Goal: Find contact information: Find contact information

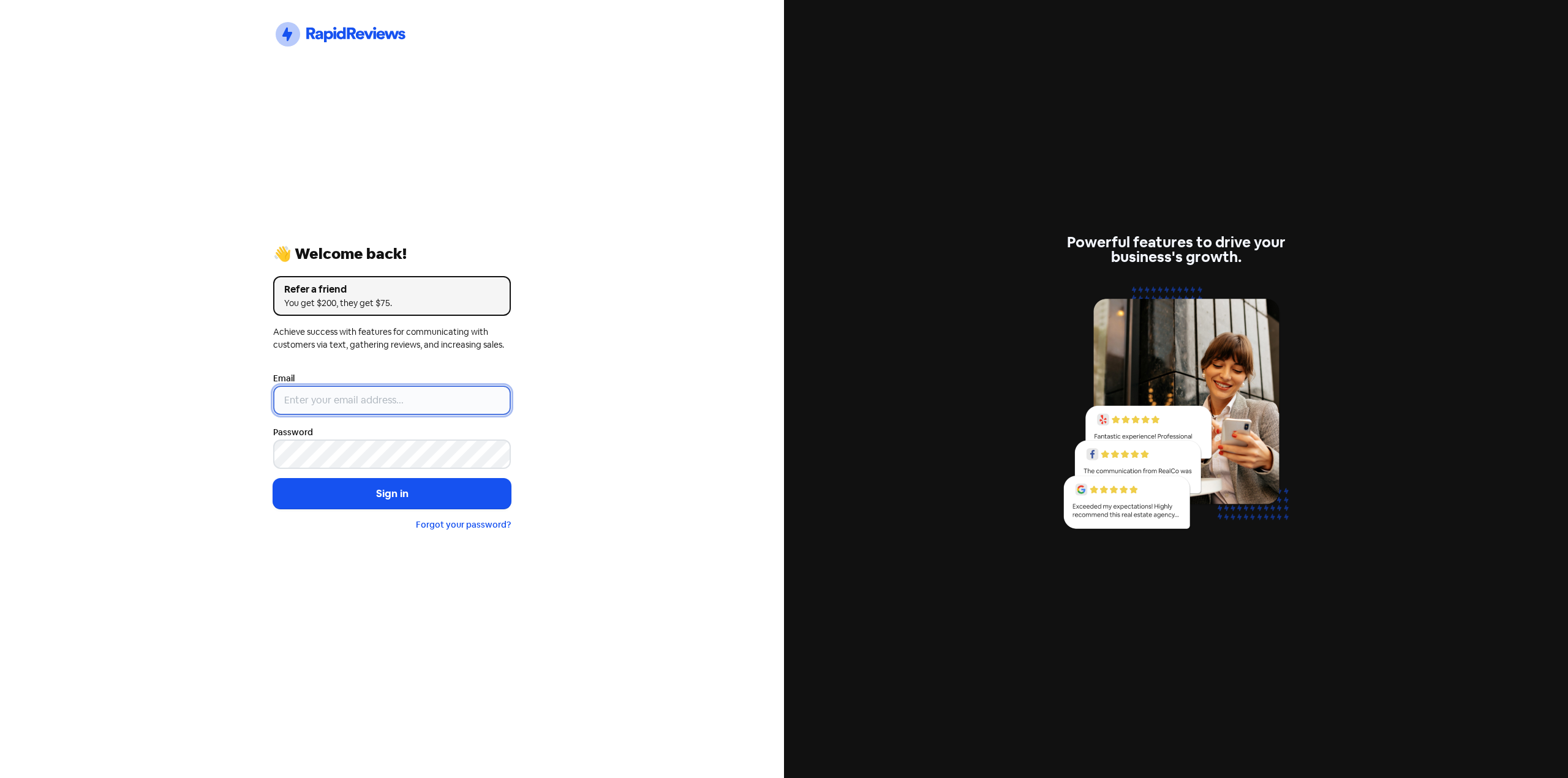
type input "[EMAIL_ADDRESS][DOMAIN_NAME]"
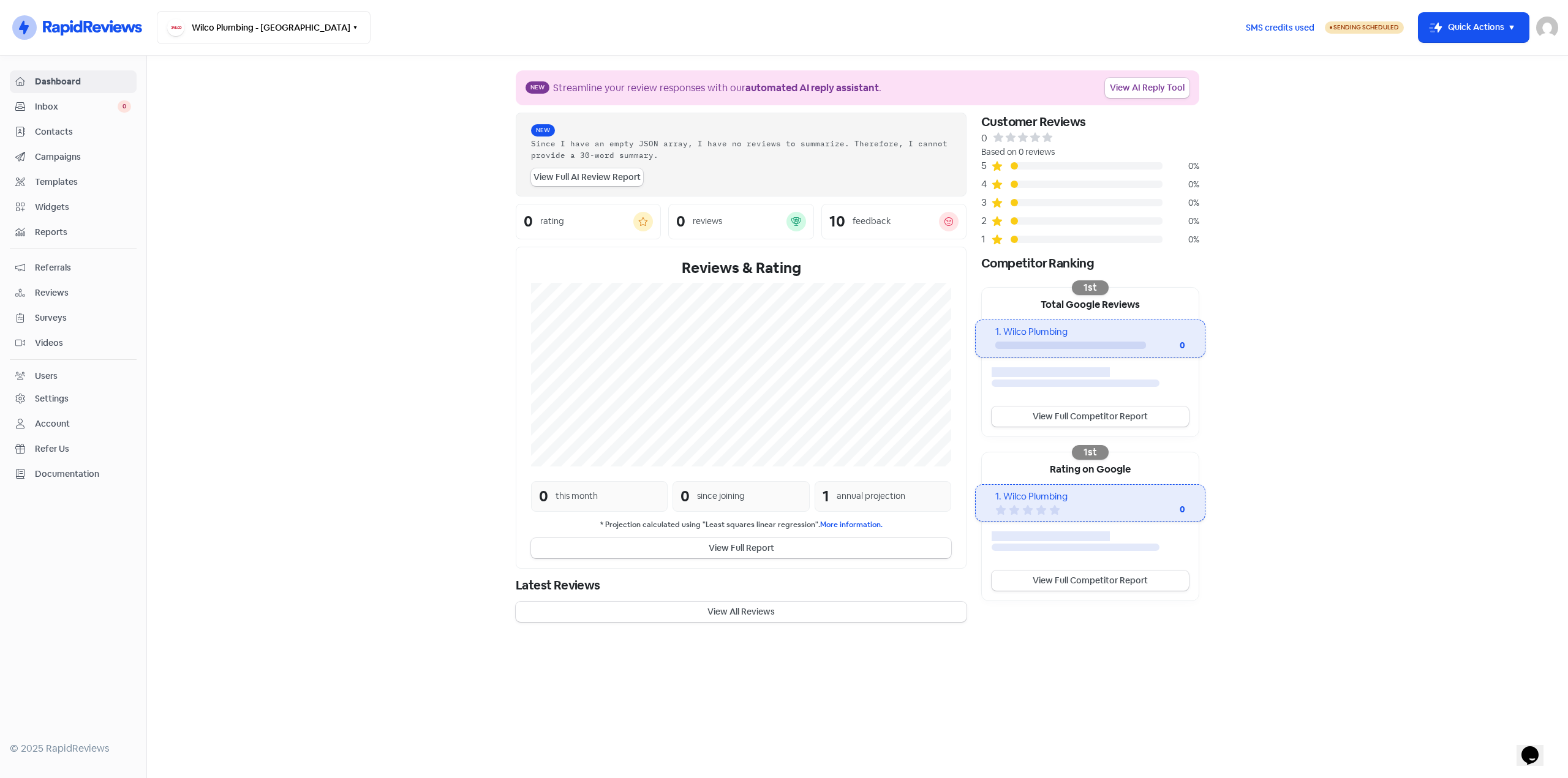
click at [50, 291] on span "Reviews" at bounding box center [83, 293] width 96 height 13
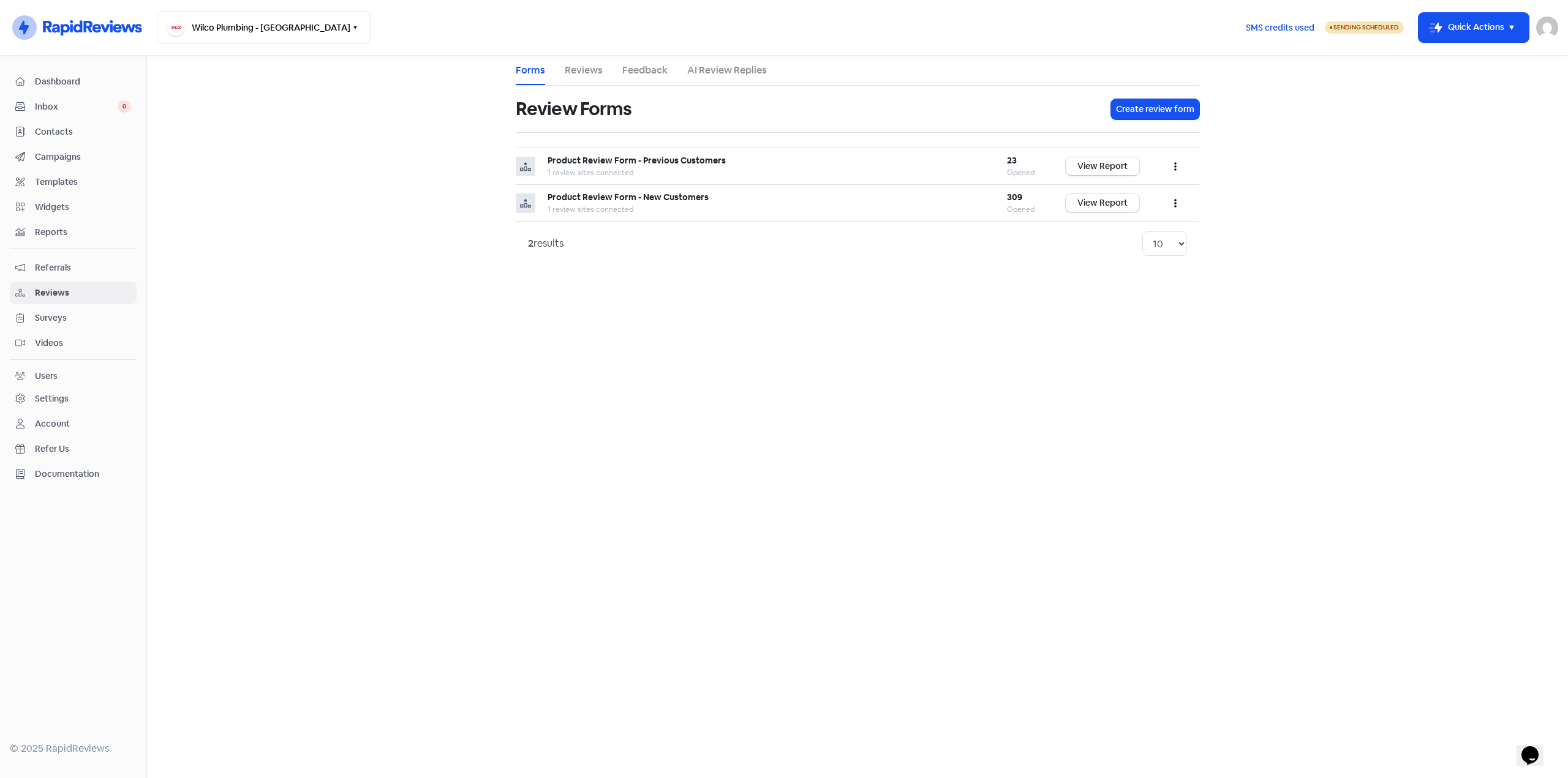
click at [576, 71] on link "Reviews" at bounding box center [584, 70] width 38 height 15
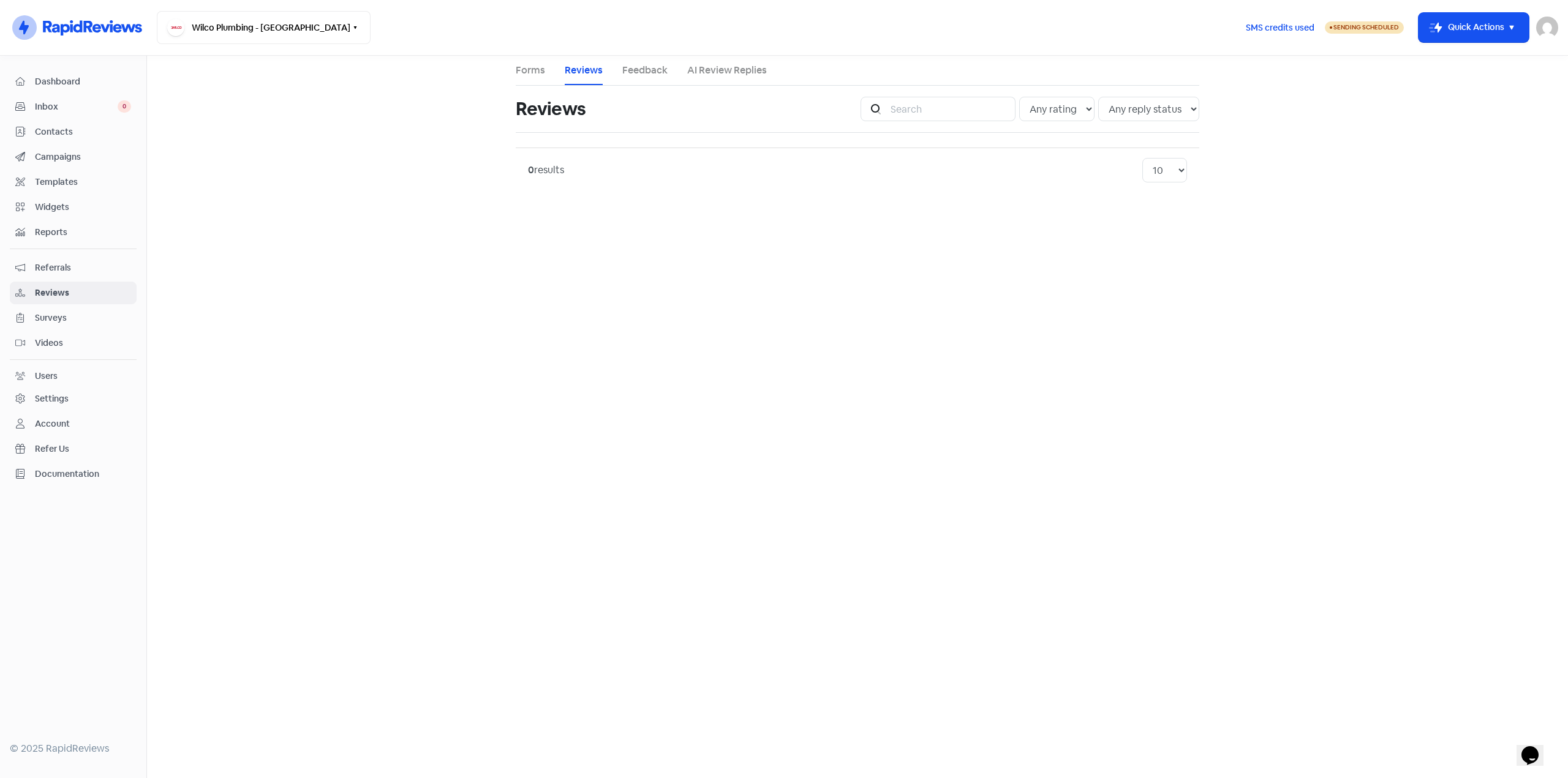
click at [652, 65] on link "Feedback" at bounding box center [645, 70] width 46 height 15
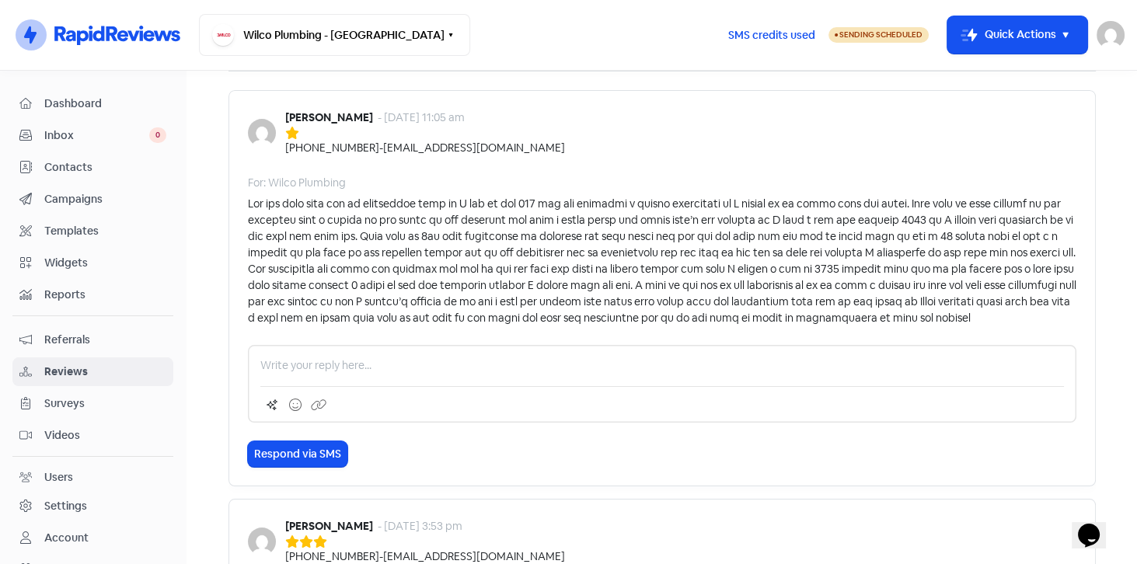
scroll to position [44, 0]
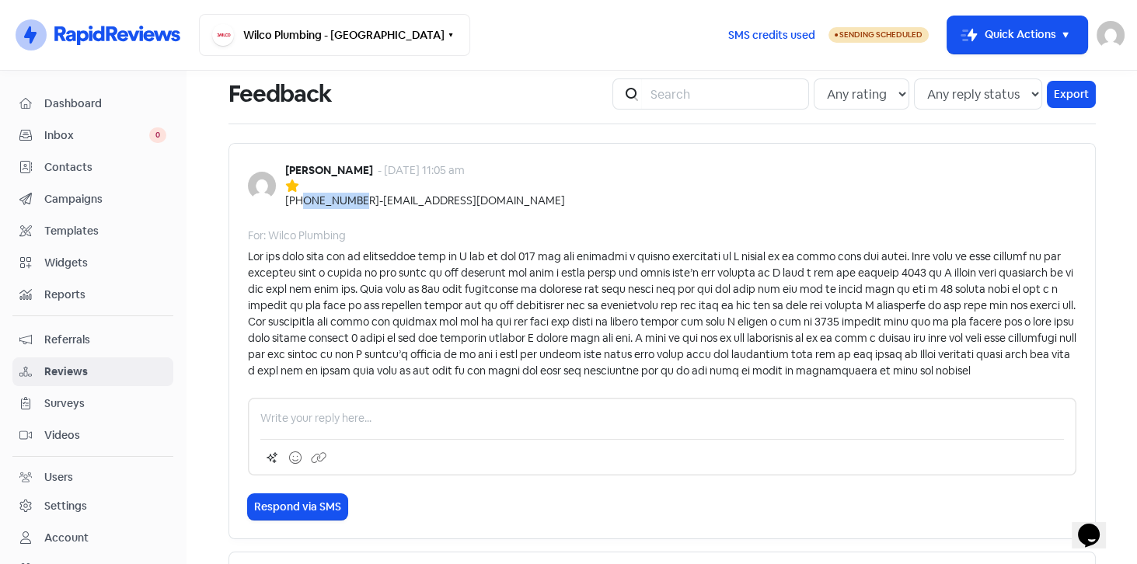
drag, startPoint x: 347, startPoint y: 199, endPoint x: 305, endPoint y: 201, distance: 41.2
click at [299, 199] on div "[PHONE_NUMBER]" at bounding box center [332, 201] width 94 height 16
copy div "410411152"
click at [587, 322] on div at bounding box center [662, 314] width 828 height 131
